Goal: Task Accomplishment & Management: Manage account settings

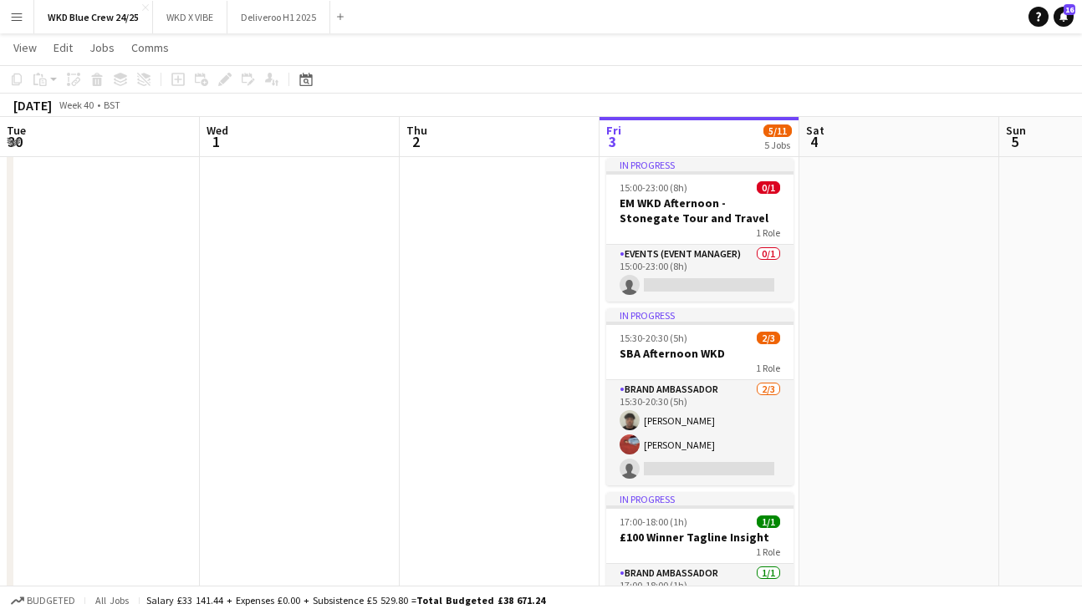
scroll to position [0, 400]
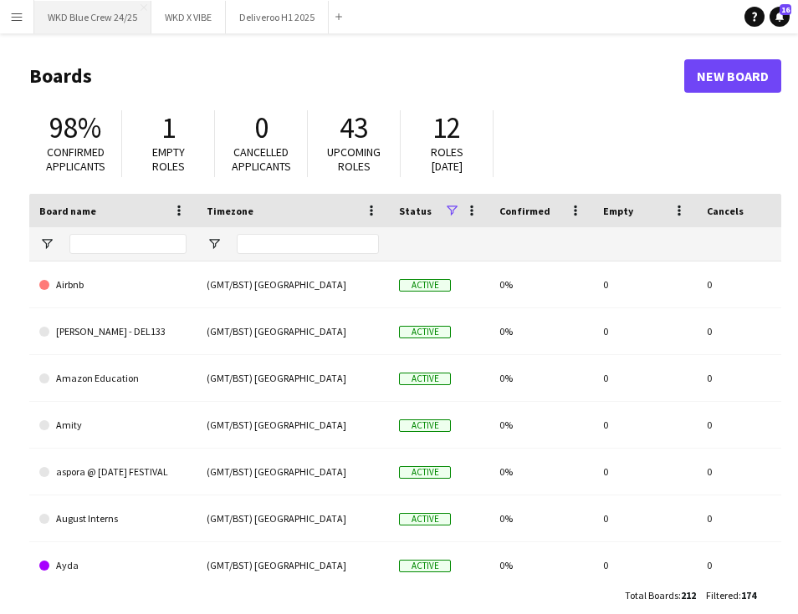
click at [81, 21] on button "WKD Blue Crew 24/25 Close" at bounding box center [92, 17] width 117 height 33
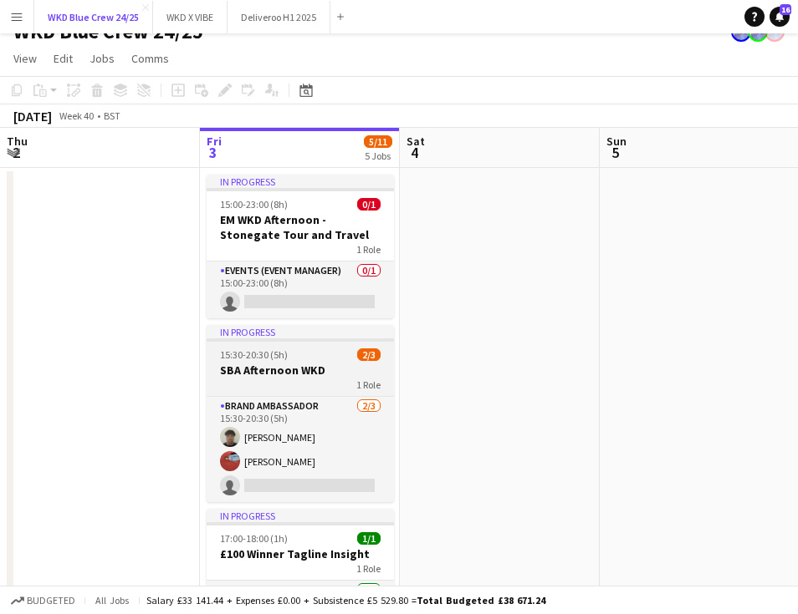
scroll to position [25, 0]
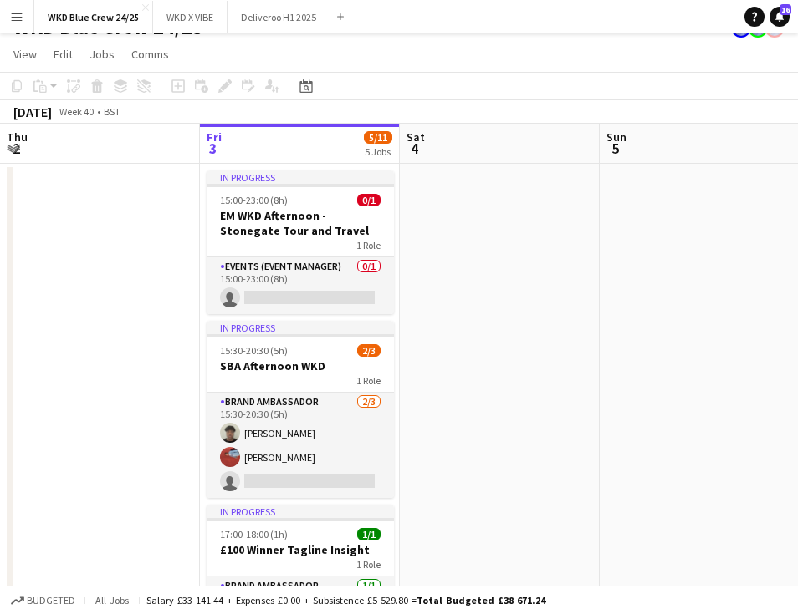
click at [28, 24] on button "Menu" at bounding box center [16, 16] width 33 height 33
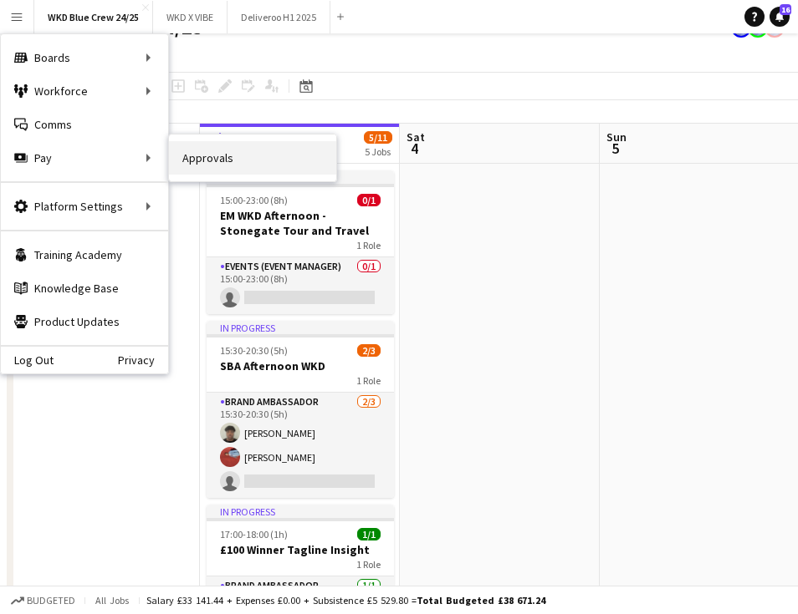
click at [215, 150] on link "Approvals" at bounding box center [252, 157] width 167 height 33
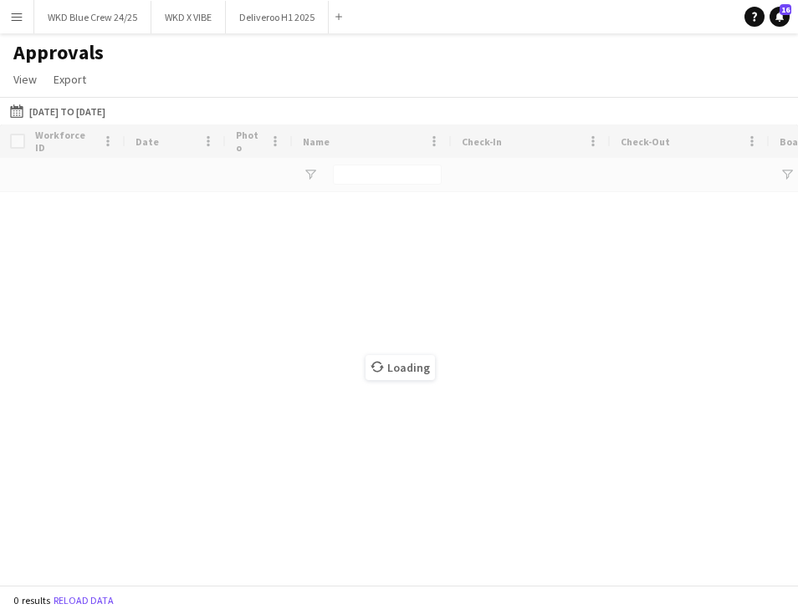
type input "******"
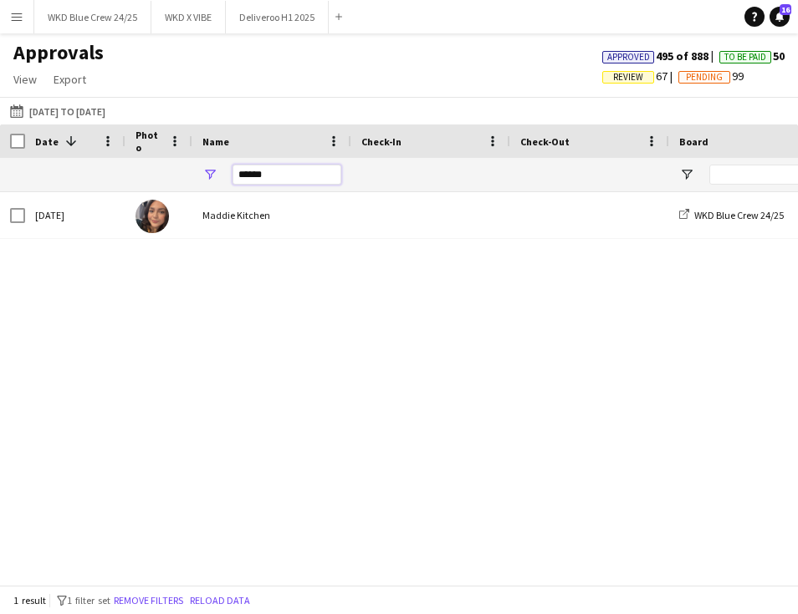
drag, startPoint x: 297, startPoint y: 177, endPoint x: 205, endPoint y: 177, distance: 92.0
click at [205, 177] on div "******" at bounding box center [271, 174] width 159 height 33
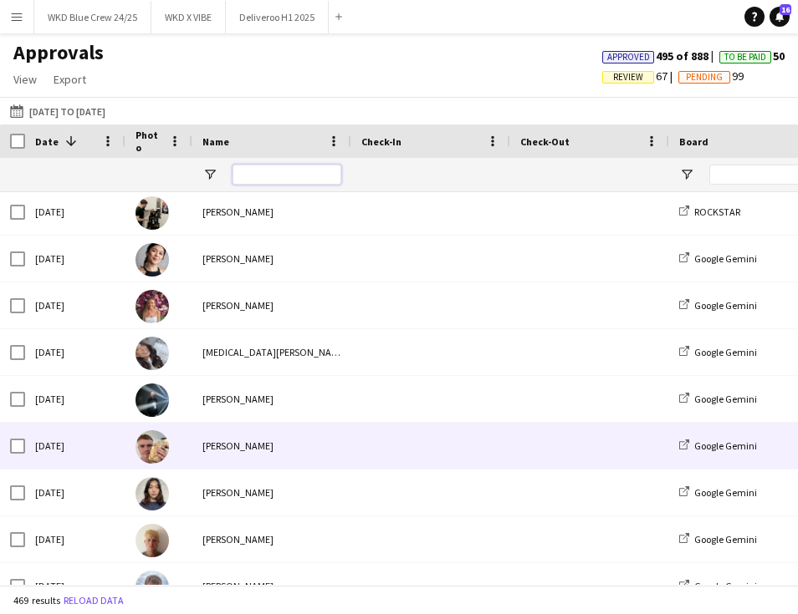
scroll to position [900, 0]
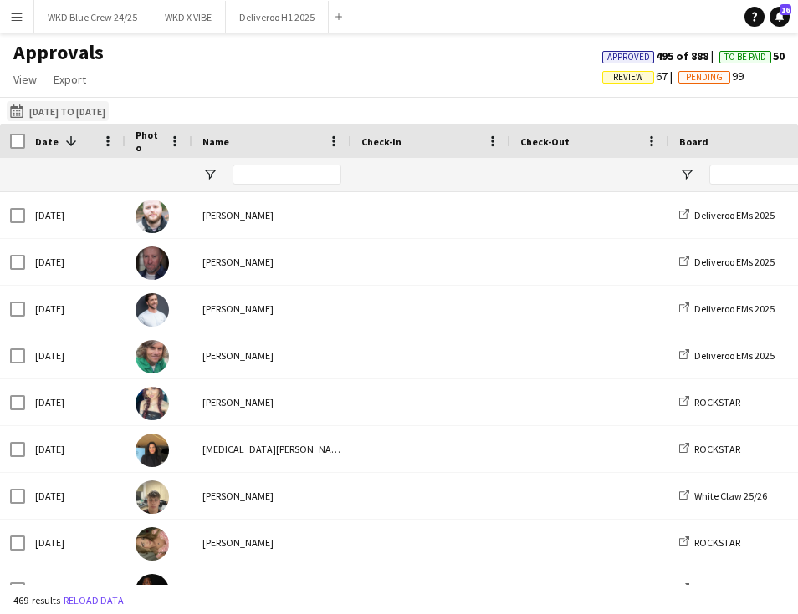
click at [88, 107] on button "22-09-2025 to 30-09-2025 22-09-2025 to 30-09-2025" at bounding box center [58, 111] width 102 height 20
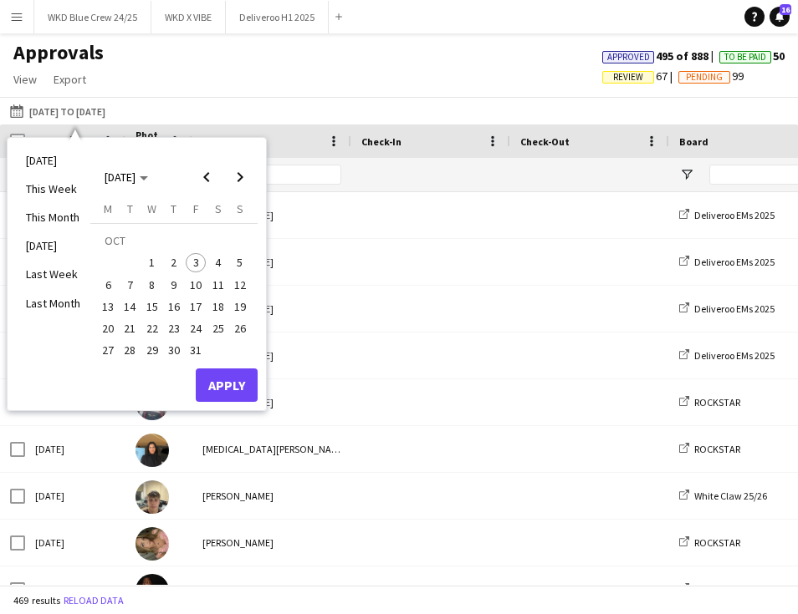
click at [179, 263] on span "2" at bounding box center [174, 263] width 20 height 20
click at [191, 263] on span "3" at bounding box center [196, 263] width 20 height 20
click at [205, 178] on span "Previous month" at bounding box center [206, 177] width 33 height 33
click at [109, 355] on span "29" at bounding box center [108, 351] width 20 height 20
click at [213, 327] on span "27" at bounding box center [218, 329] width 20 height 20
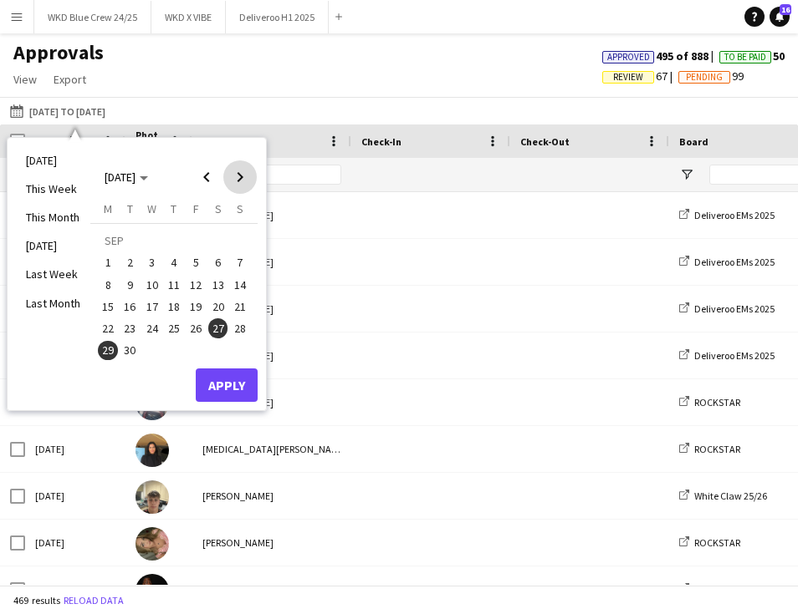
click at [237, 178] on span "Next month" at bounding box center [239, 177] width 33 height 33
click at [193, 260] on span "3" at bounding box center [196, 263] width 20 height 20
click at [208, 176] on span "Previous month" at bounding box center [206, 177] width 33 height 33
click at [212, 330] on span "27" at bounding box center [218, 329] width 20 height 20
click at [234, 186] on span "Next month" at bounding box center [239, 177] width 33 height 33
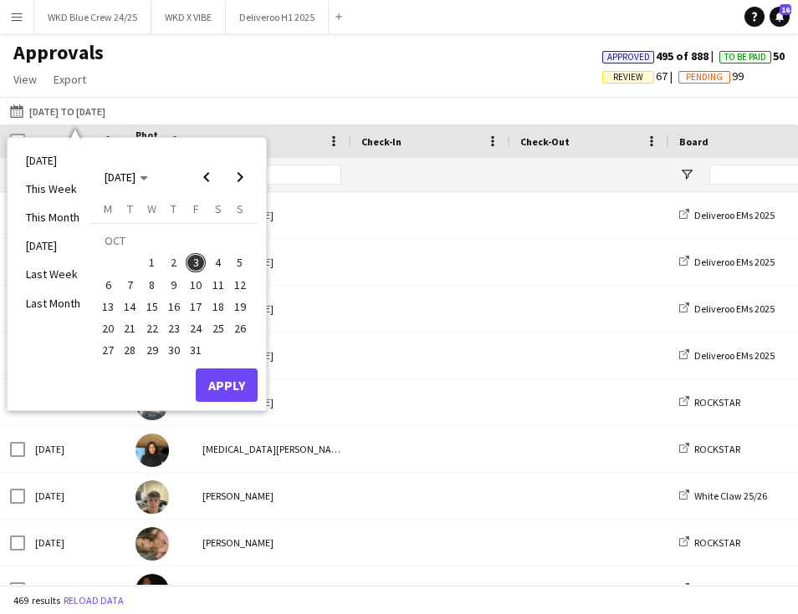
click at [197, 265] on span "3" at bounding box center [196, 263] width 20 height 20
click at [207, 195] on mat-calendar "OCT 2025 OCT 2025 Monday M Tuesday T Wednesday W Thursday T Friday F Saturday S…" at bounding box center [173, 257] width 167 height 222
click at [207, 188] on span "Previous month" at bounding box center [206, 177] width 33 height 33
click at [239, 332] on span "28" at bounding box center [240, 329] width 20 height 20
click at [232, 380] on button "Apply" at bounding box center [227, 385] width 62 height 33
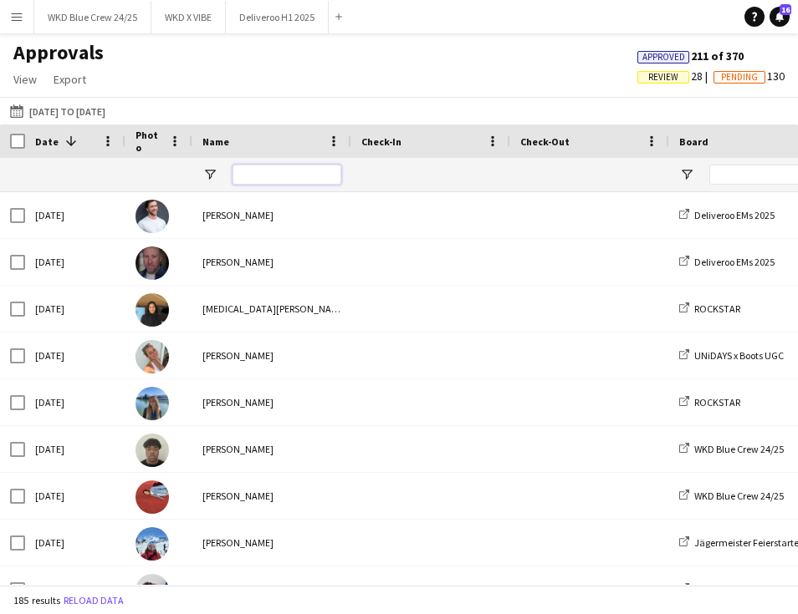
click at [263, 171] on input "Name Filter Input" at bounding box center [286, 175] width 109 height 20
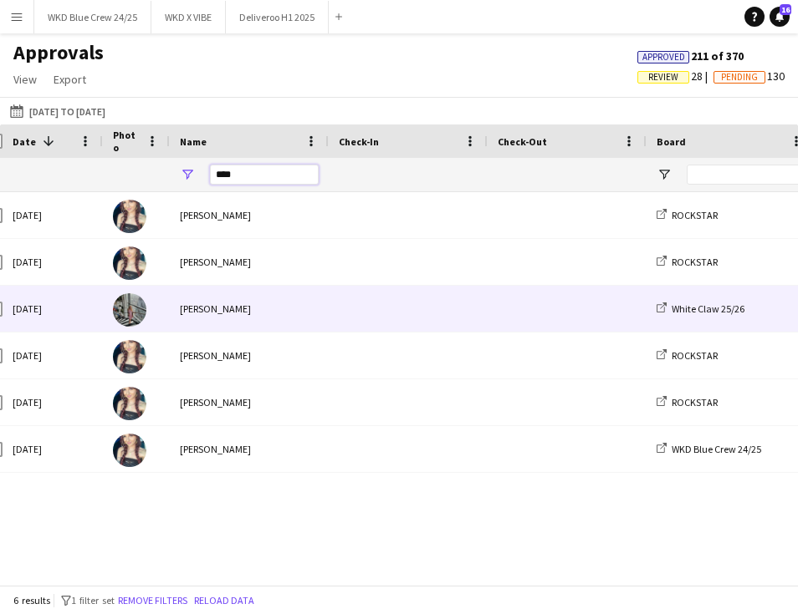
scroll to position [0, 28]
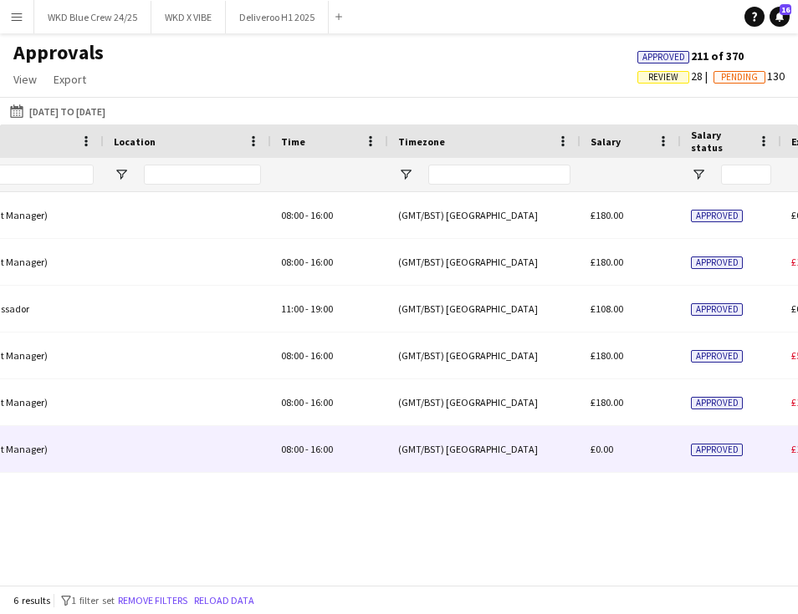
type input "****"
click at [507, 454] on div "(GMT/BST) London" at bounding box center [484, 449] width 192 height 46
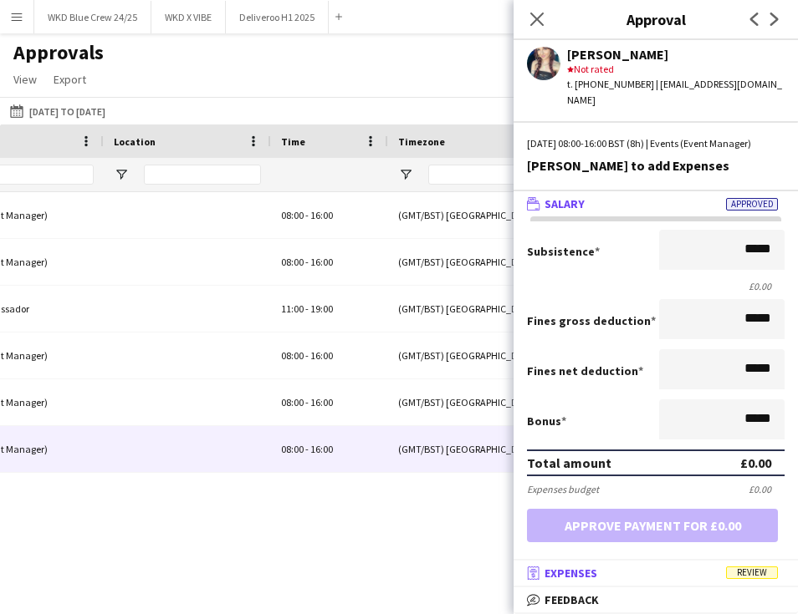
click at [742, 570] on span "Review" at bounding box center [752, 573] width 52 height 13
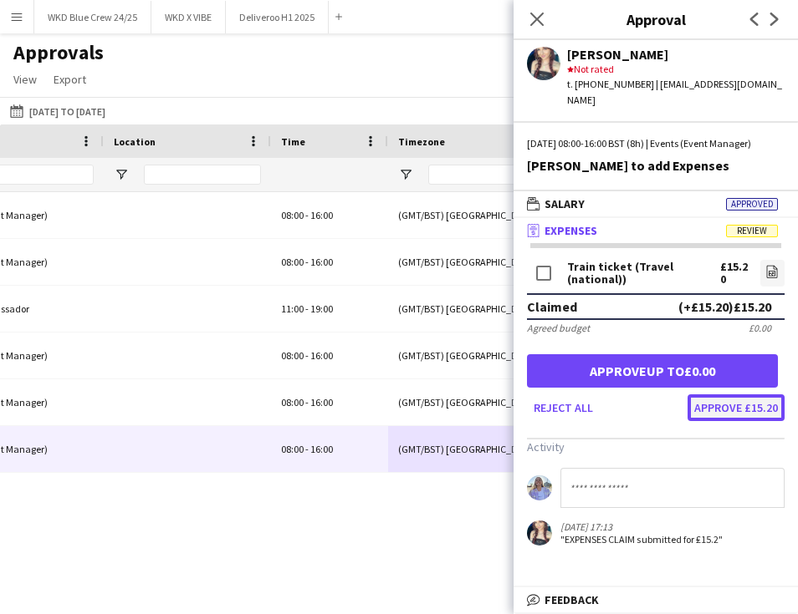
click at [747, 416] on button "Approve £15.20" at bounding box center [735, 408] width 97 height 27
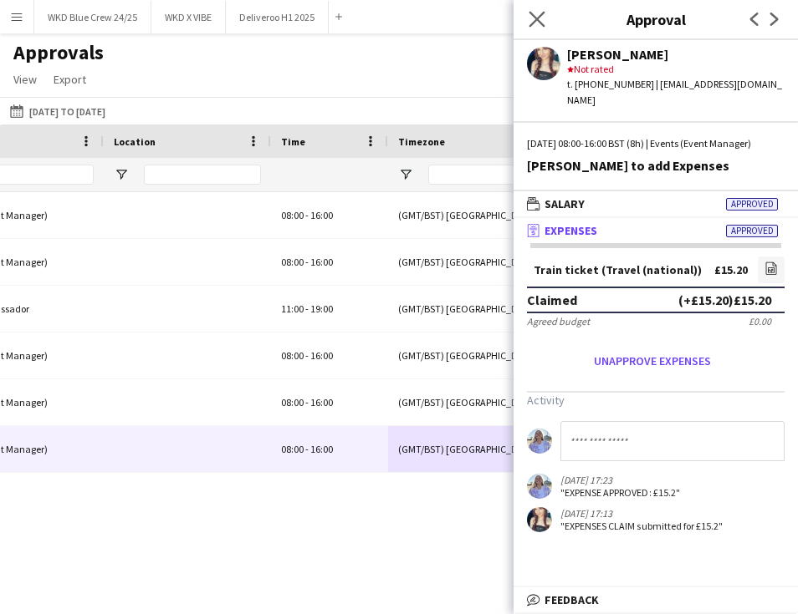
click at [529, 10] on app-icon "Close pop-in" at bounding box center [537, 20] width 24 height 24
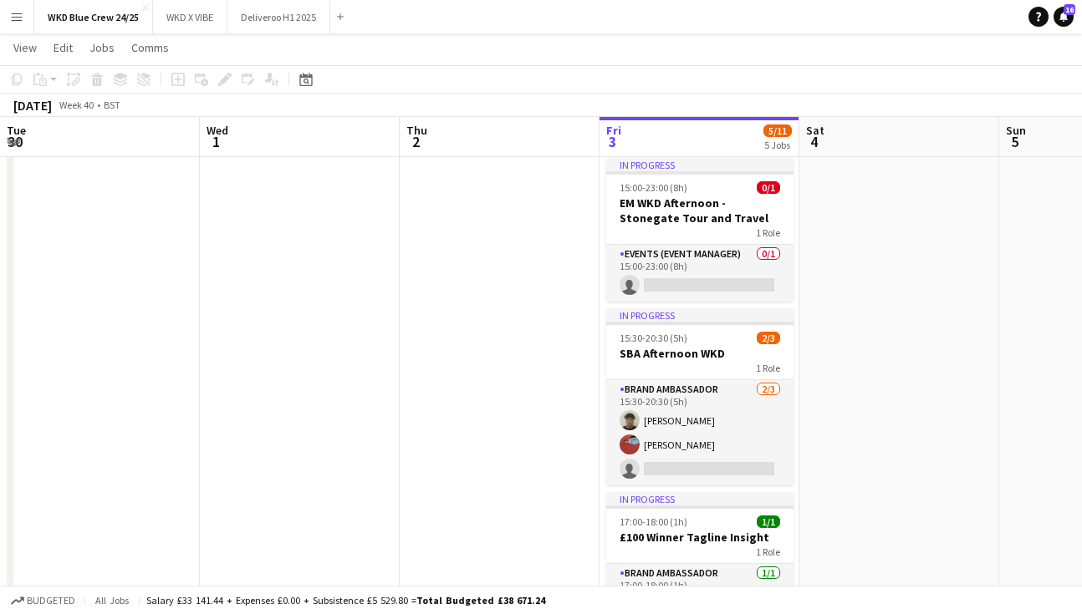
scroll to position [0, 400]
